Goal: Task Accomplishment & Management: Use online tool/utility

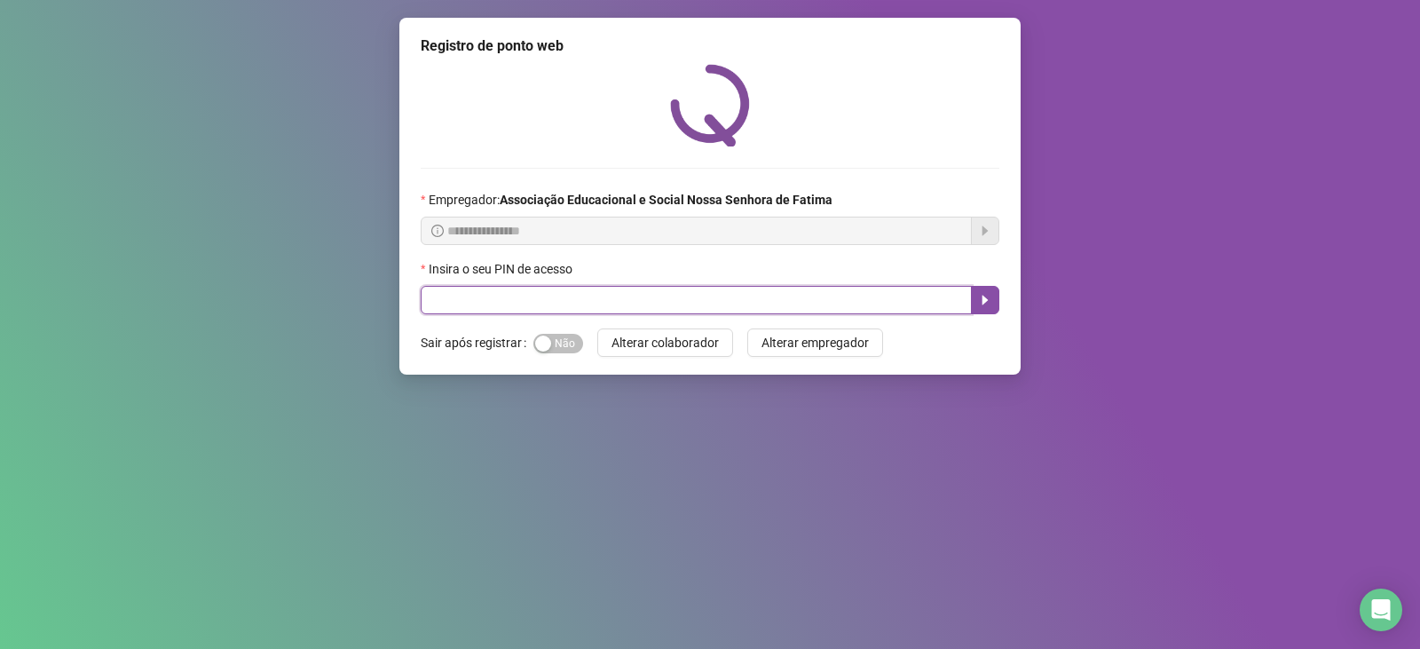
click at [566, 314] on input "text" at bounding box center [696, 300] width 551 height 28
type input "***"
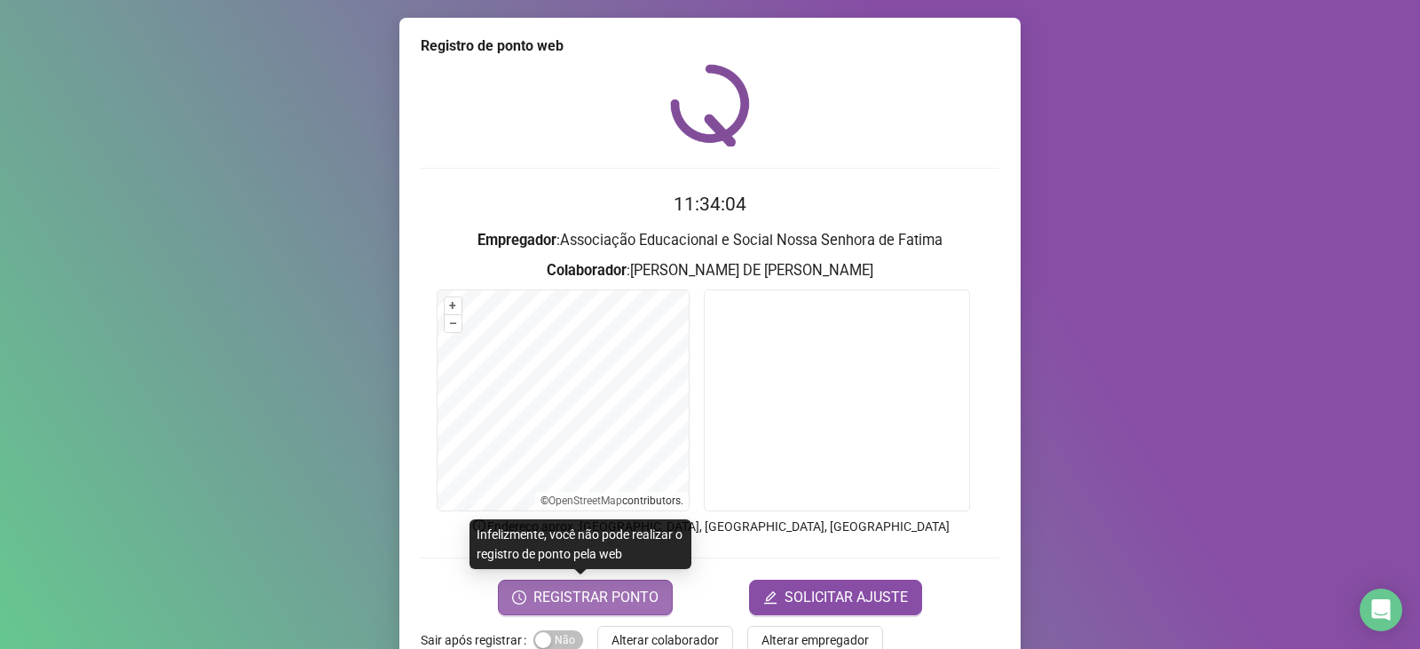
click at [637, 602] on span "REGISTRAR PONTO" at bounding box center [596, 597] width 125 height 21
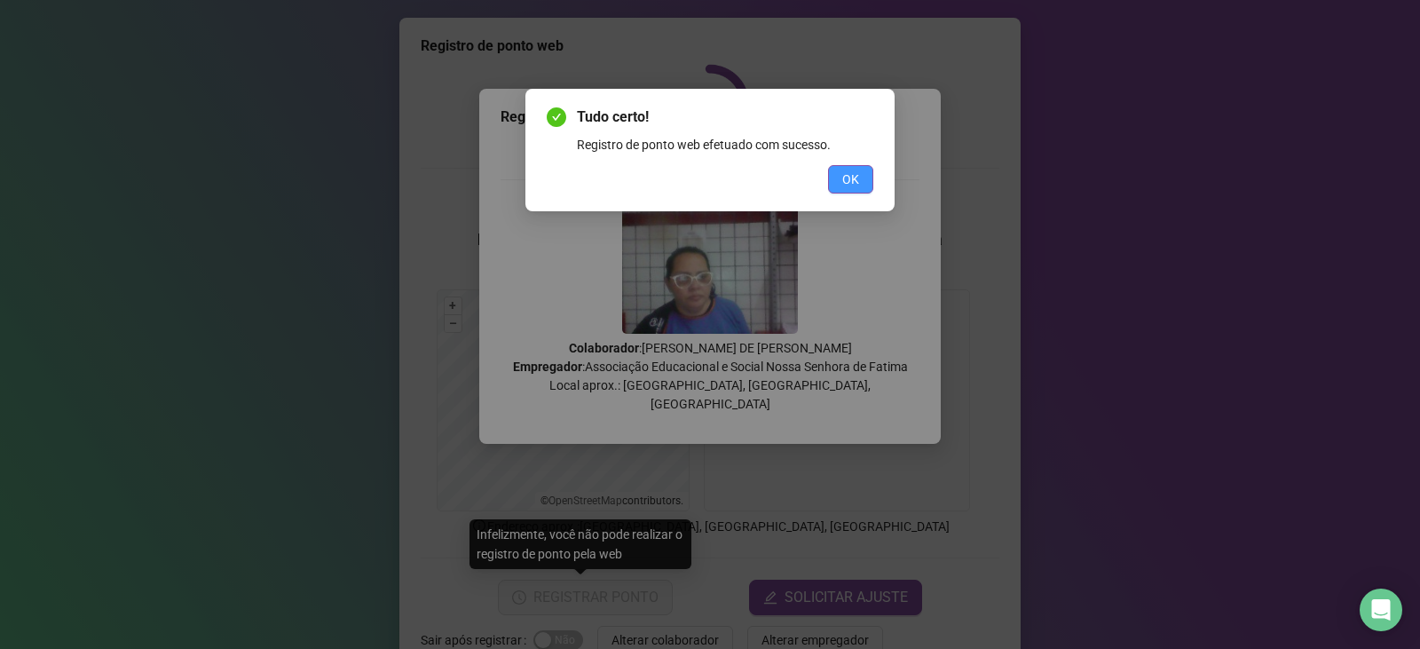
click at [858, 178] on span "OK" at bounding box center [850, 180] width 17 height 20
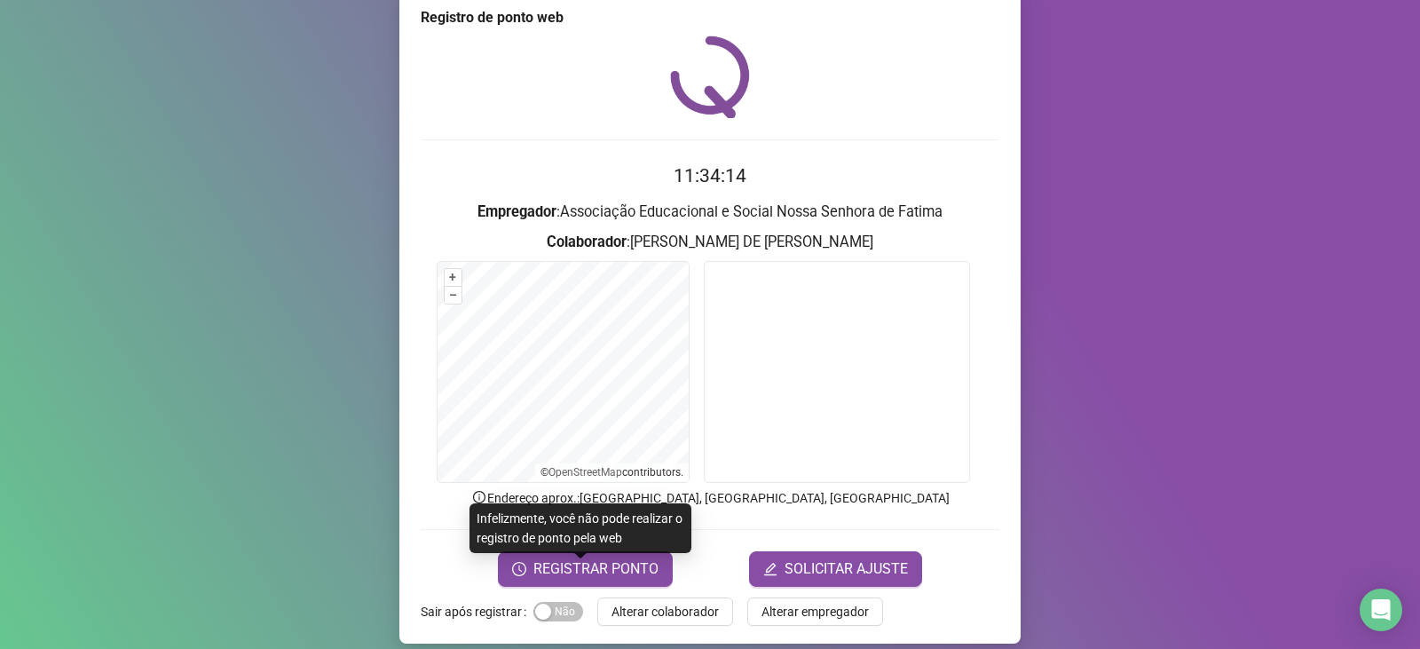
scroll to position [44, 0]
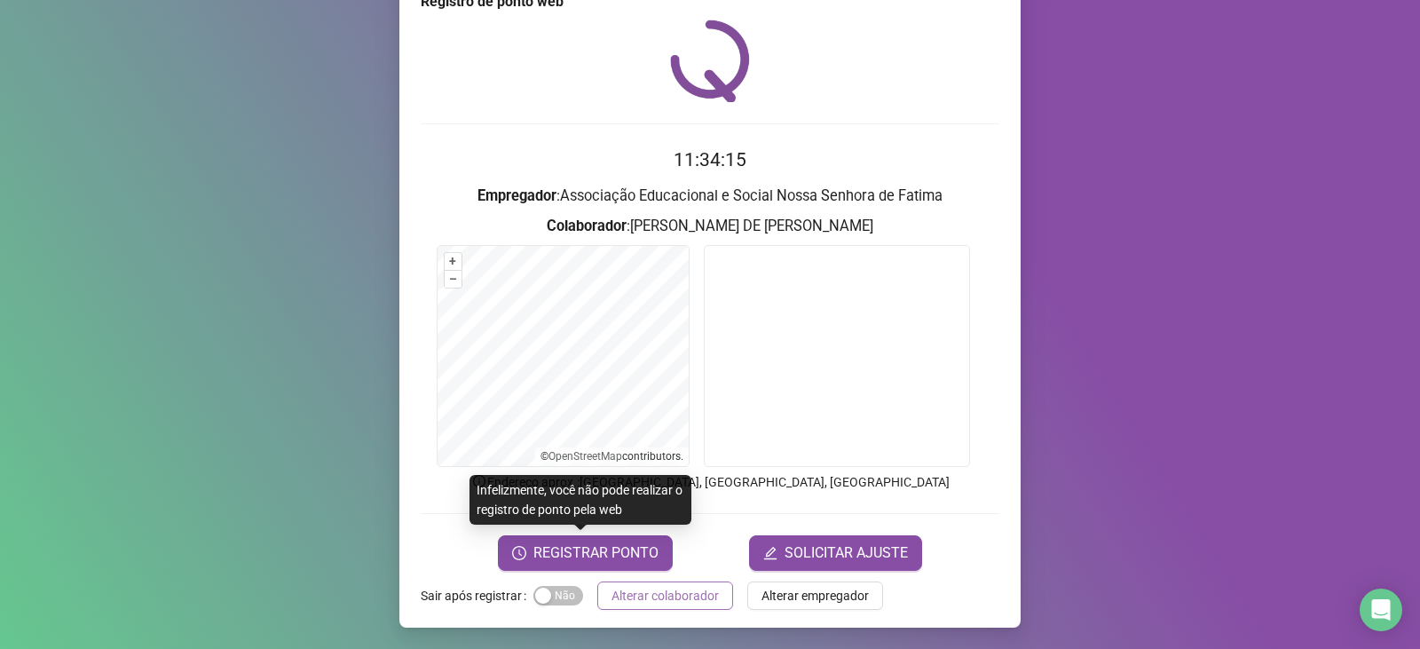
click at [681, 590] on span "Alterar colaborador" at bounding box center [665, 596] width 107 height 20
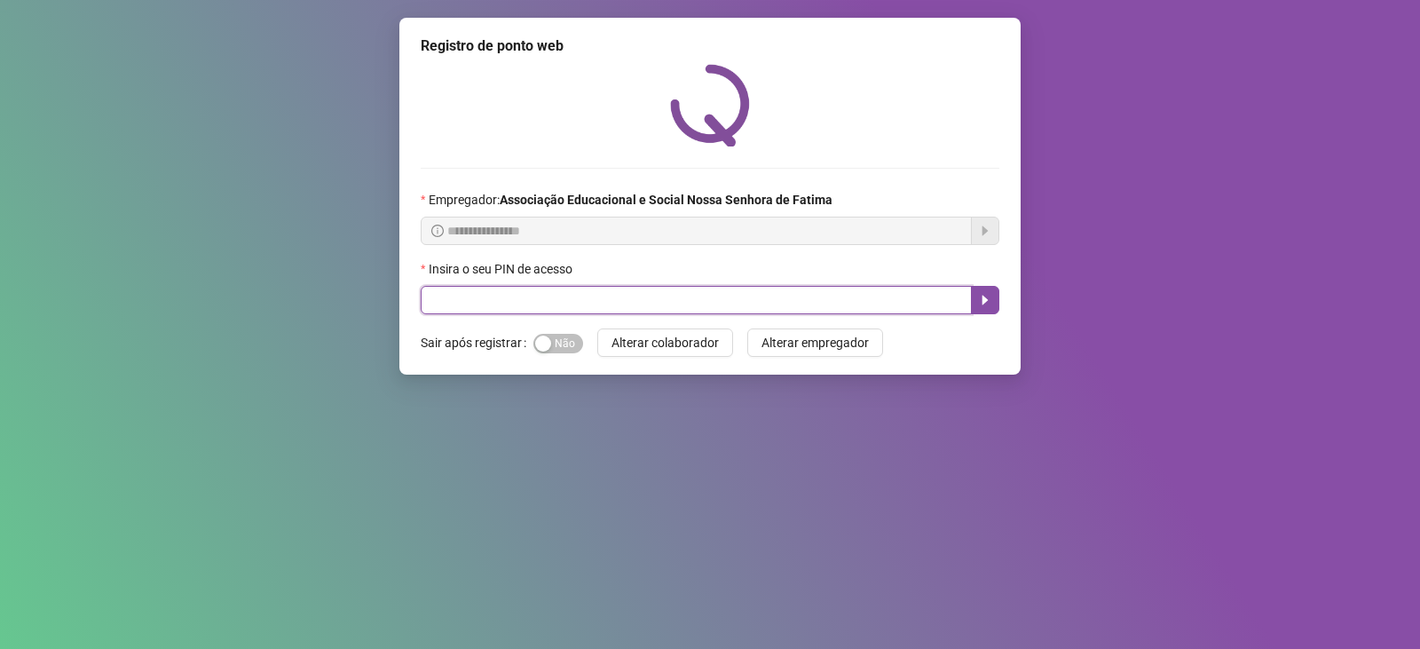
click at [613, 305] on input "text" at bounding box center [696, 300] width 551 height 28
type input "***"
click at [985, 305] on icon "caret-right" at bounding box center [985, 300] width 14 height 14
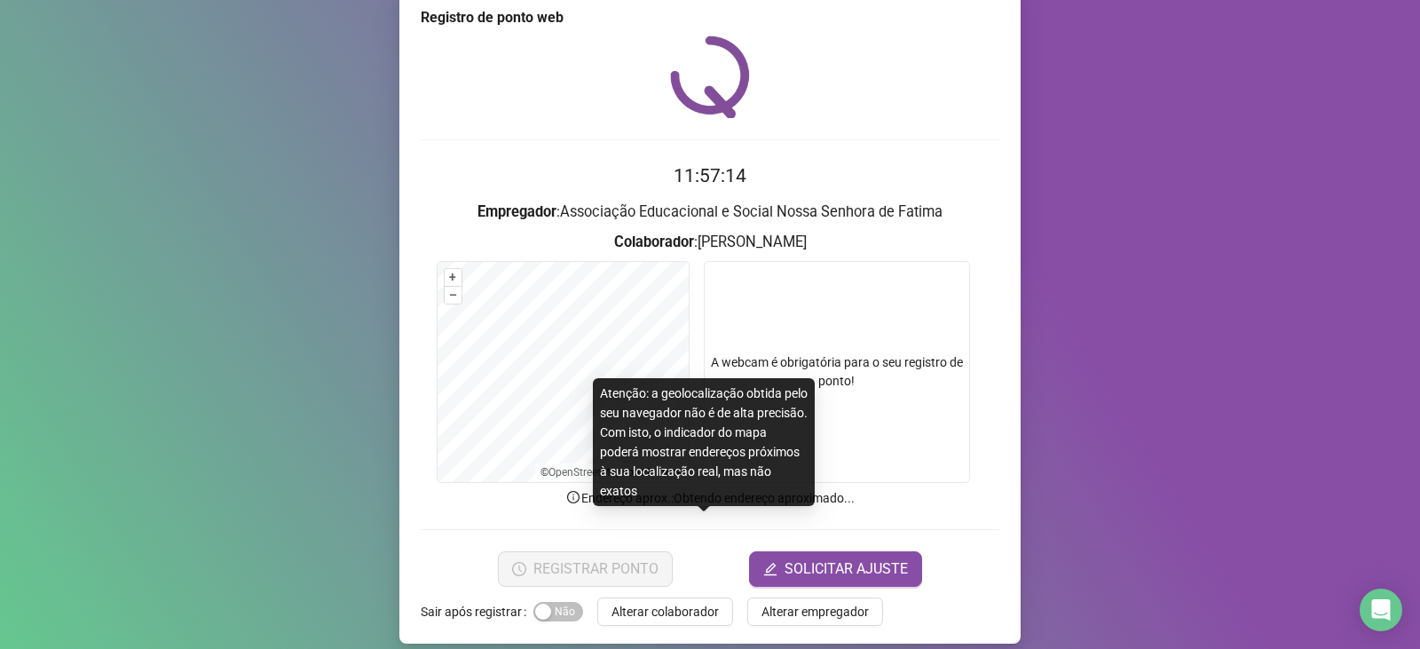
scroll to position [44, 0]
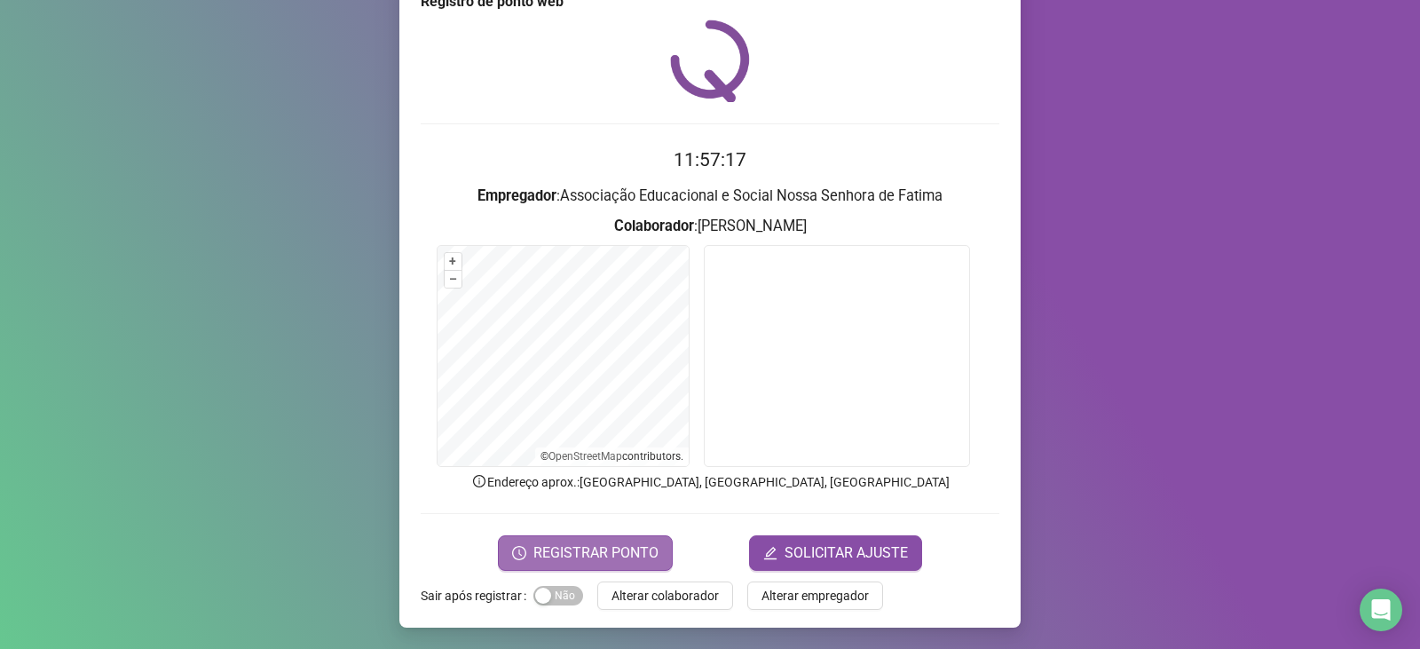
click at [597, 544] on span "REGISTRAR PONTO" at bounding box center [596, 552] width 125 height 21
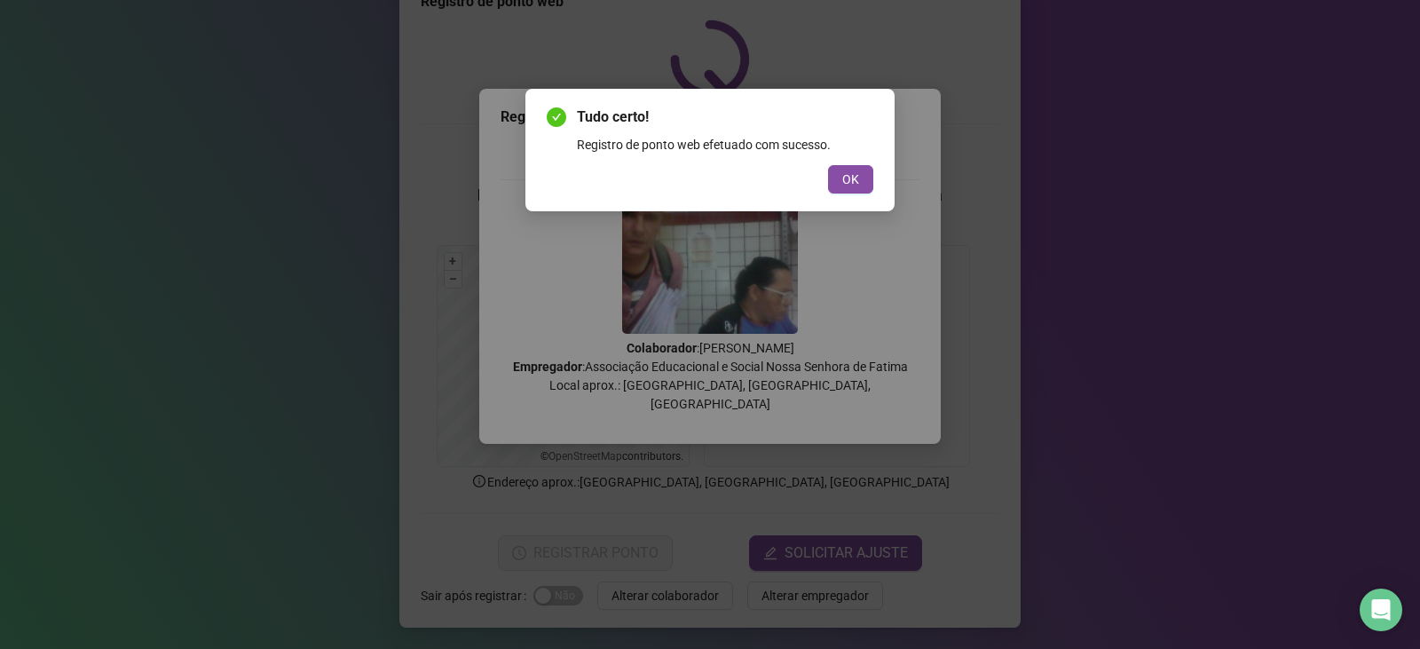
drag, startPoint x: 860, startPoint y: 179, endPoint x: 888, endPoint y: 191, distance: 29.8
click at [861, 179] on button "OK" at bounding box center [850, 179] width 45 height 28
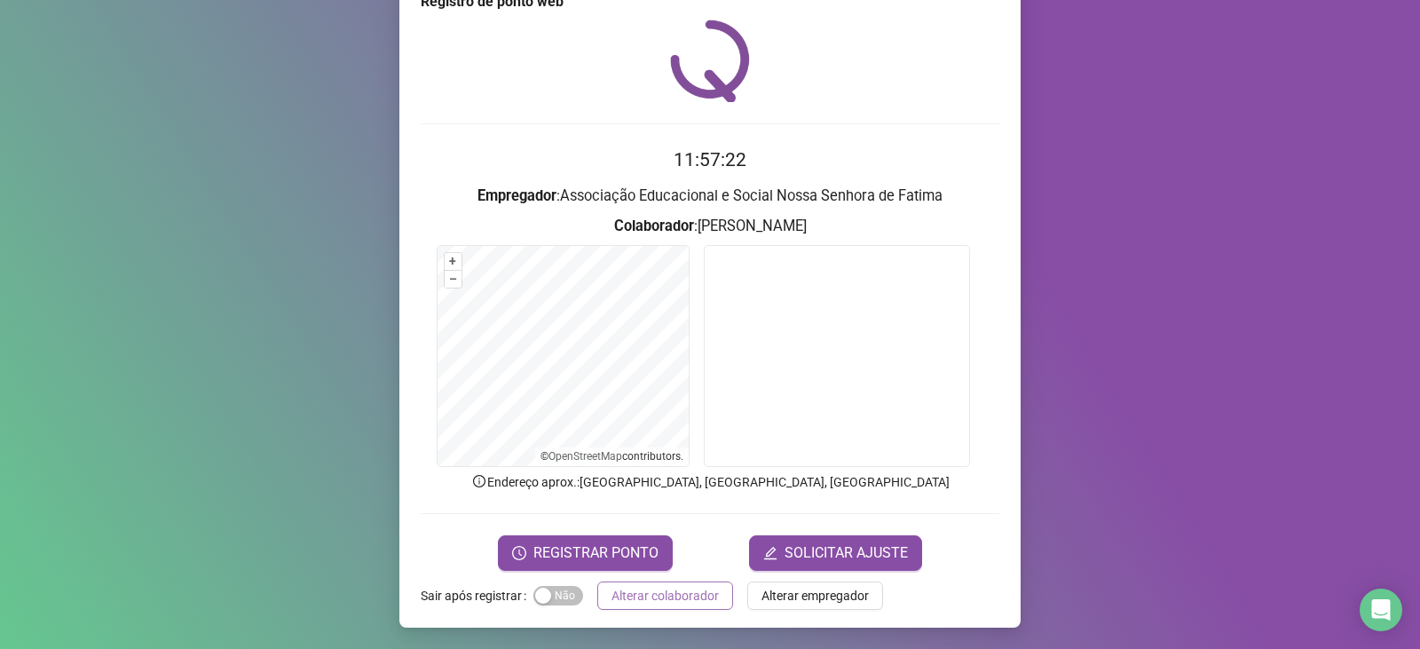
click at [687, 598] on span "Alterar colaborador" at bounding box center [665, 596] width 107 height 20
